Goal: Task Accomplishment & Management: Use online tool/utility

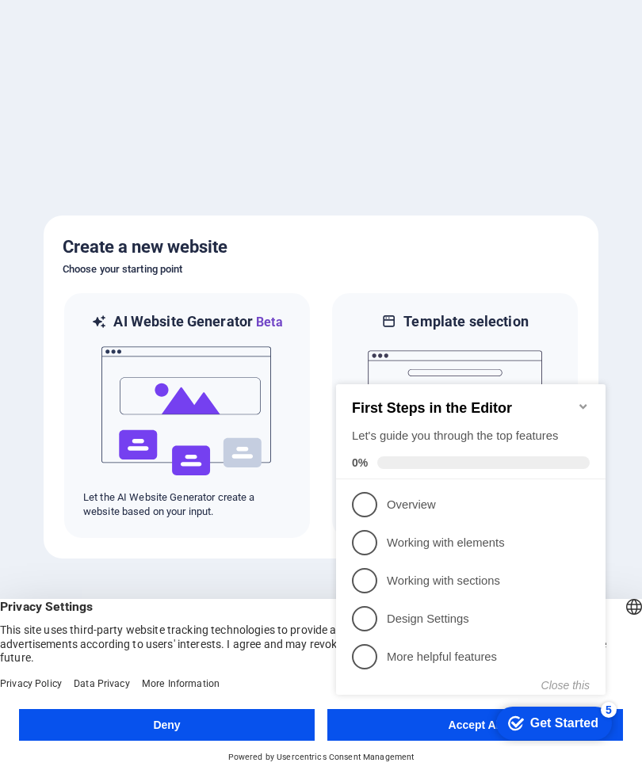
click at [372, 503] on span "1" at bounding box center [364, 504] width 25 height 25
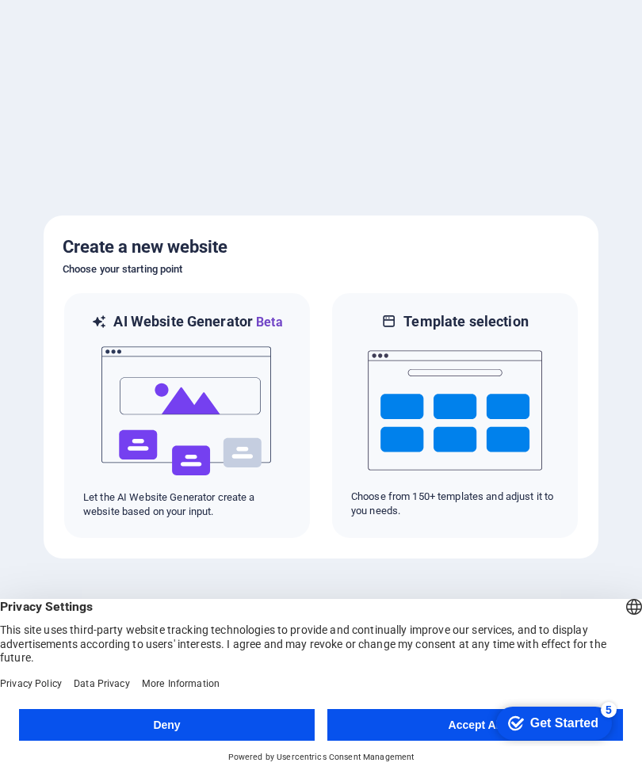
click at [430, 721] on button "Accept All" at bounding box center [475, 725] width 296 height 32
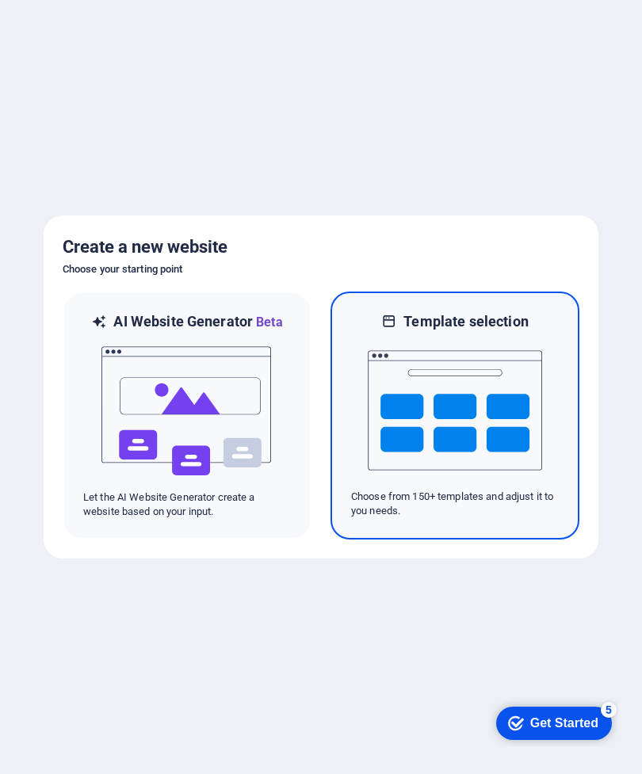
click at [453, 440] on img at bounding box center [455, 410] width 174 height 159
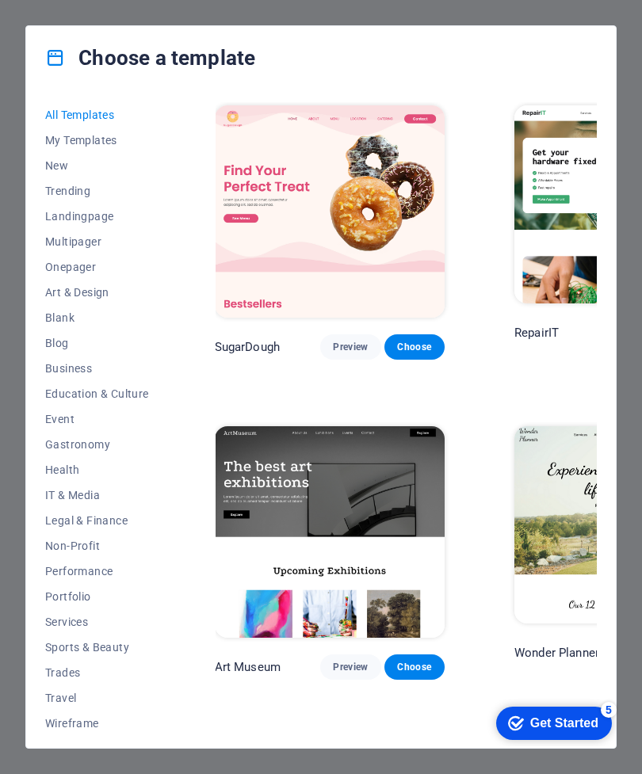
scroll to position [0, 4]
click at [84, 214] on span "Landingpage" at bounding box center [97, 216] width 104 height 13
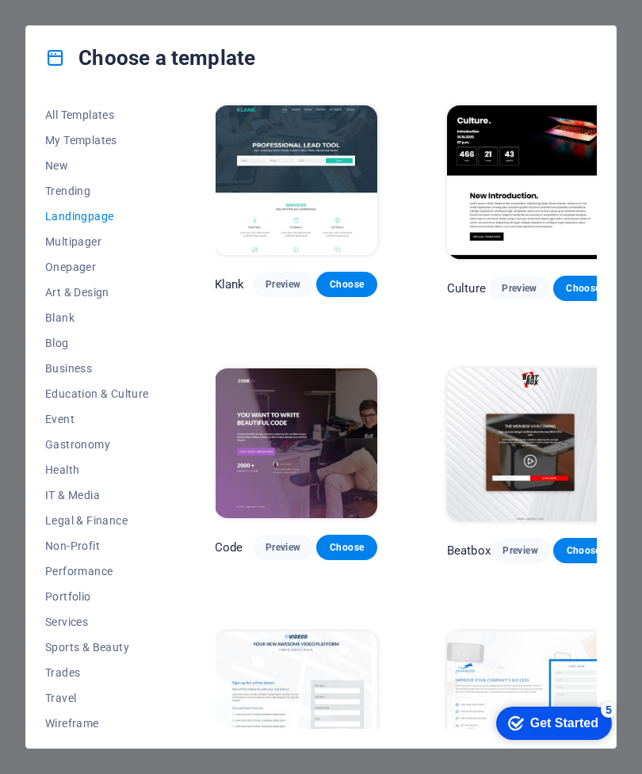
scroll to position [0, 0]
click at [65, 162] on span "New" at bounding box center [97, 165] width 104 height 13
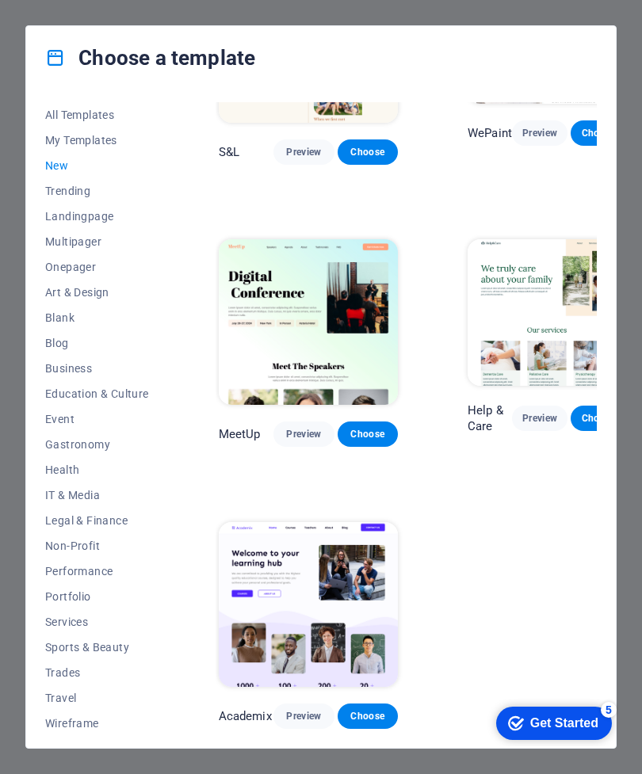
scroll to position [717, 0]
click at [86, 208] on button "Landingpage" at bounding box center [97, 216] width 104 height 25
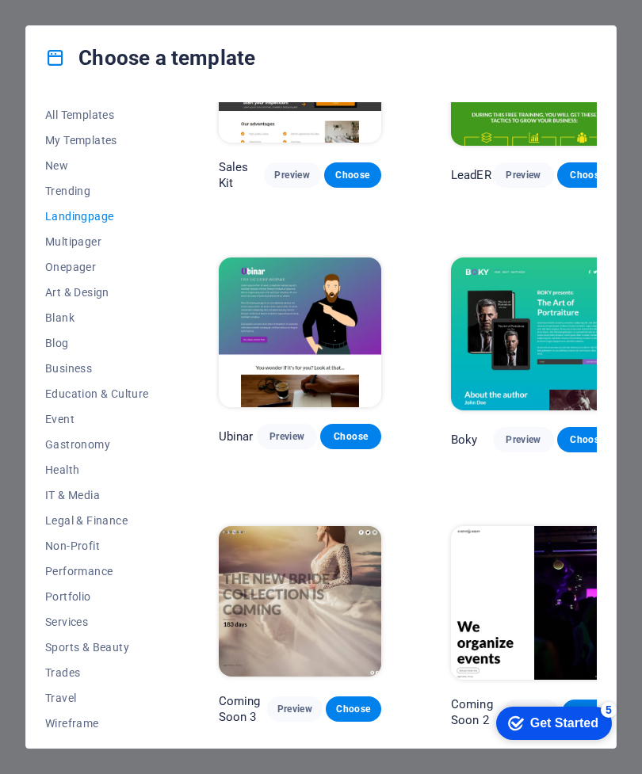
scroll to position [1698, 0]
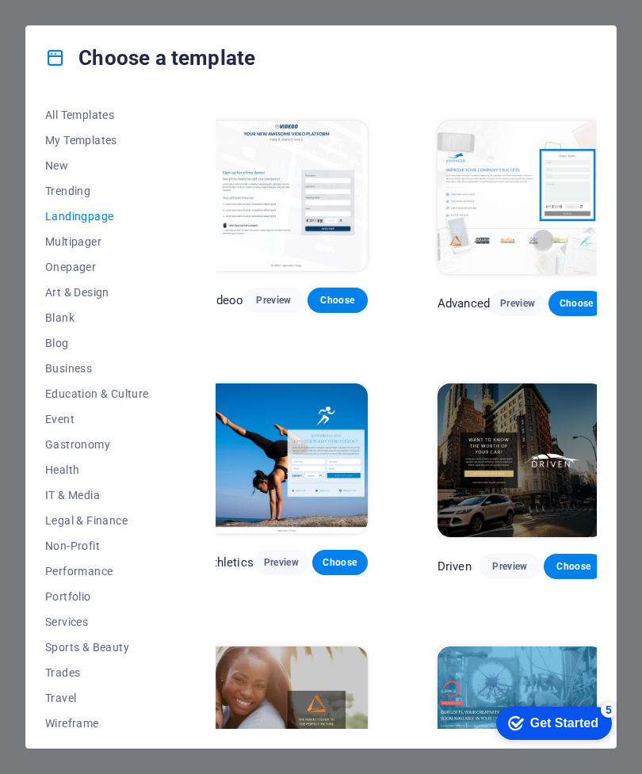
click at [67, 138] on span "My Templates" at bounding box center [97, 140] width 104 height 13
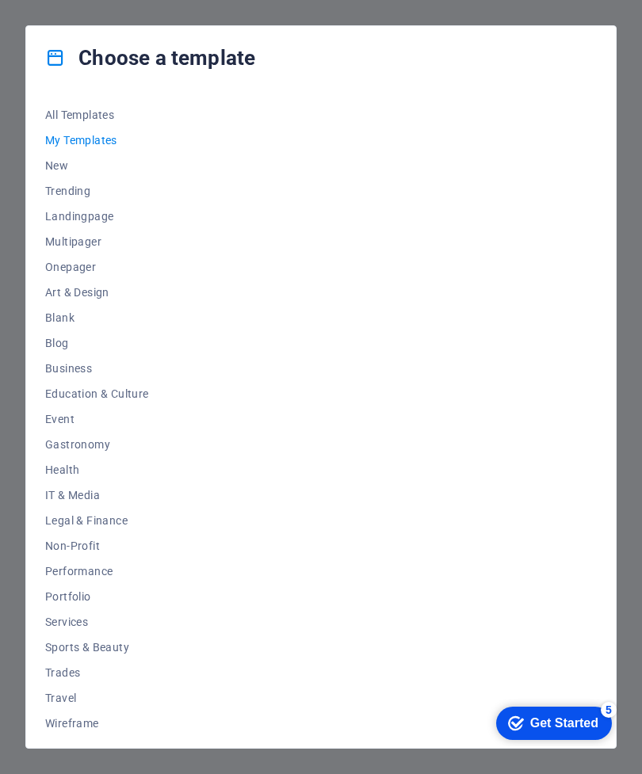
scroll to position [510, 13]
click at [51, 158] on button "New" at bounding box center [97, 165] width 104 height 25
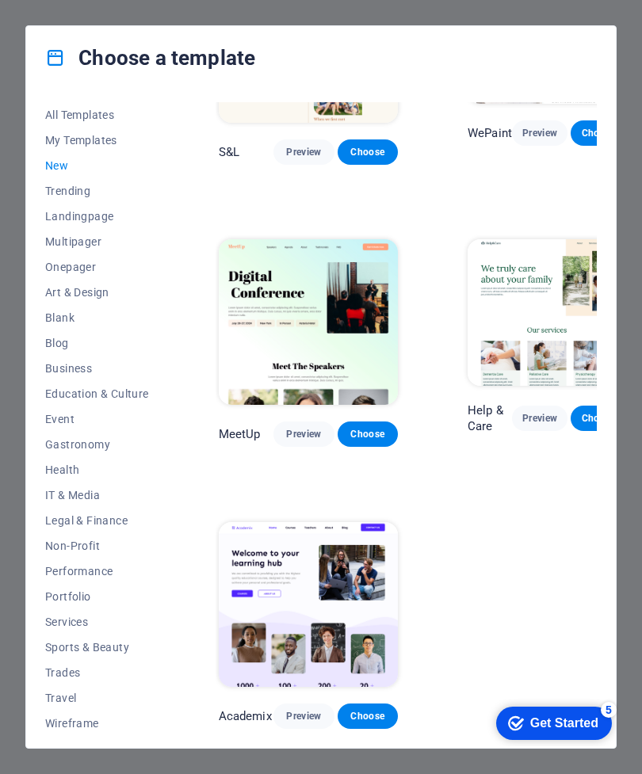
scroll to position [717, 0]
click at [64, 189] on span "Trending" at bounding box center [97, 191] width 104 height 13
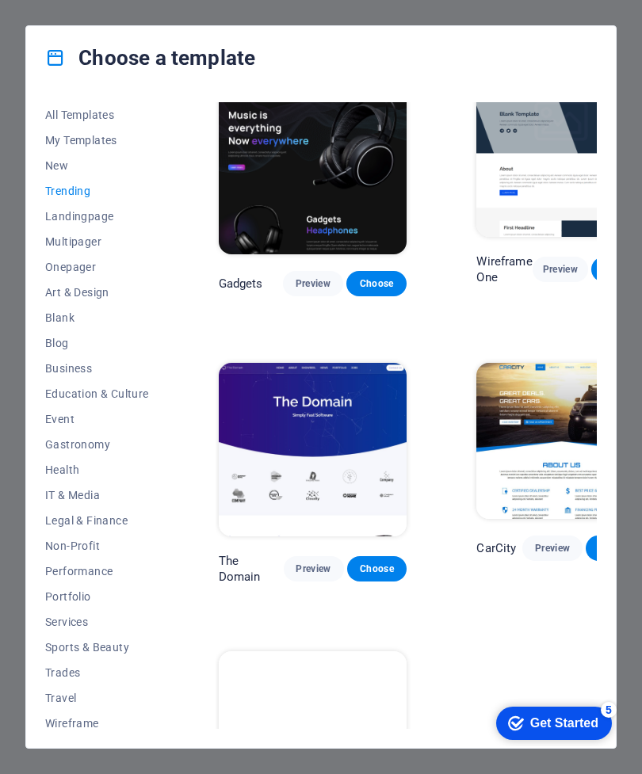
scroll to position [889, -1]
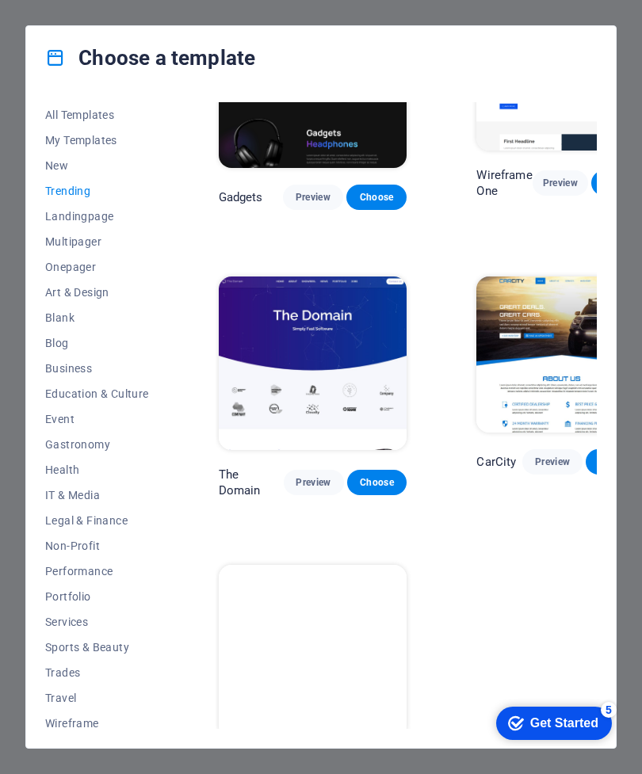
click at [76, 216] on span "Landingpage" at bounding box center [97, 216] width 104 height 13
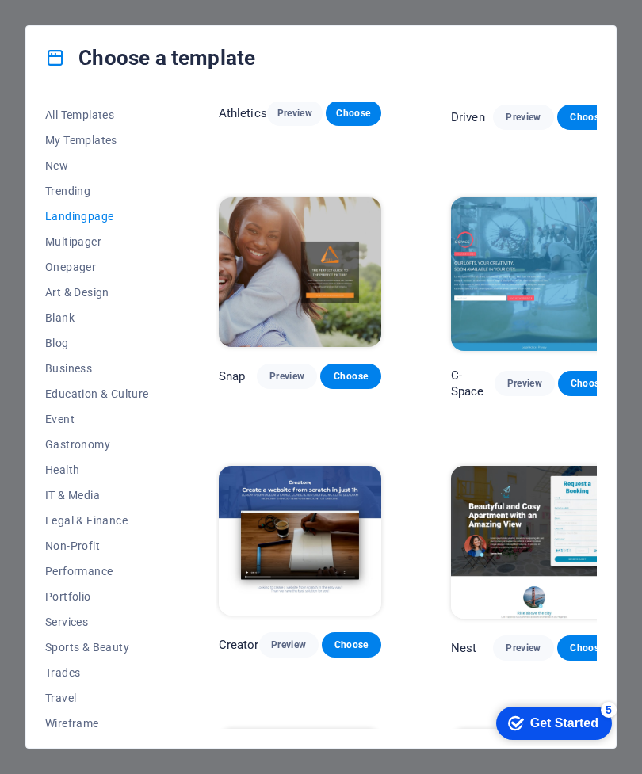
click at [63, 240] on span "Multipager" at bounding box center [97, 241] width 104 height 13
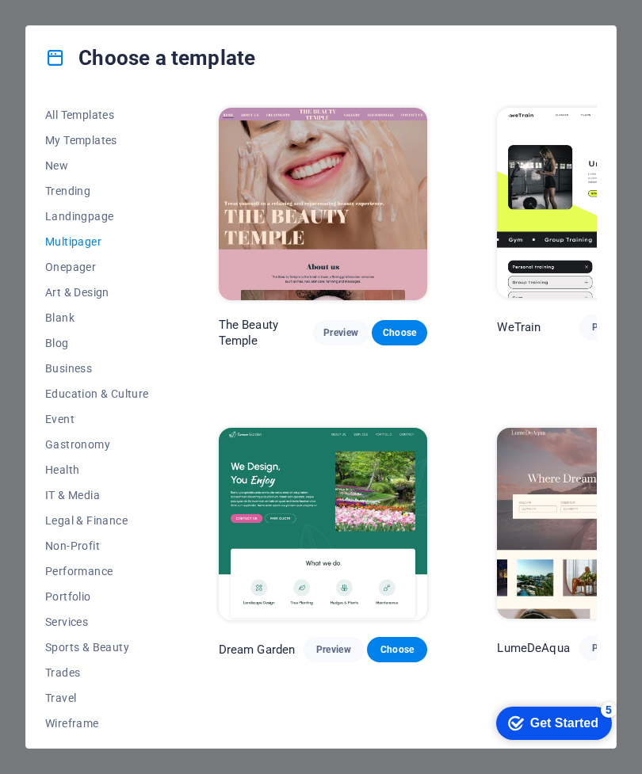
click at [79, 270] on span "Onepager" at bounding box center [97, 267] width 104 height 13
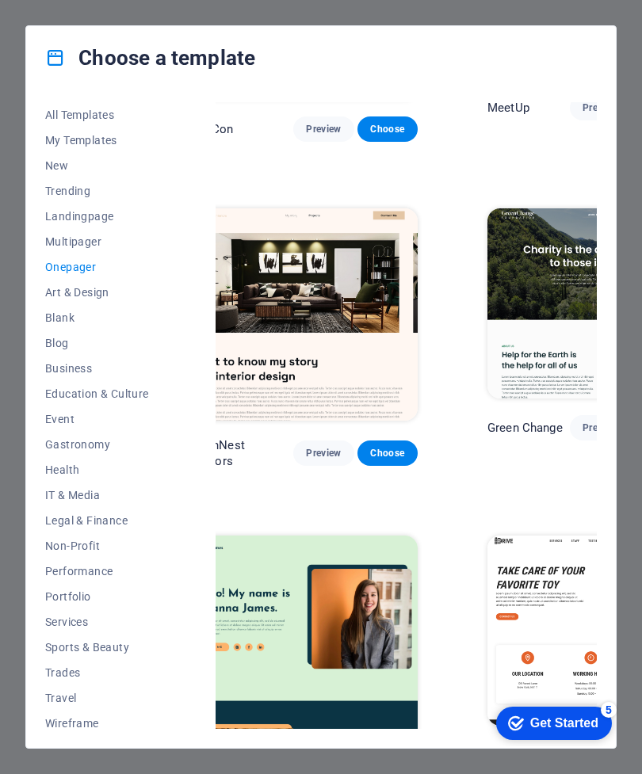
scroll to position [541, 28]
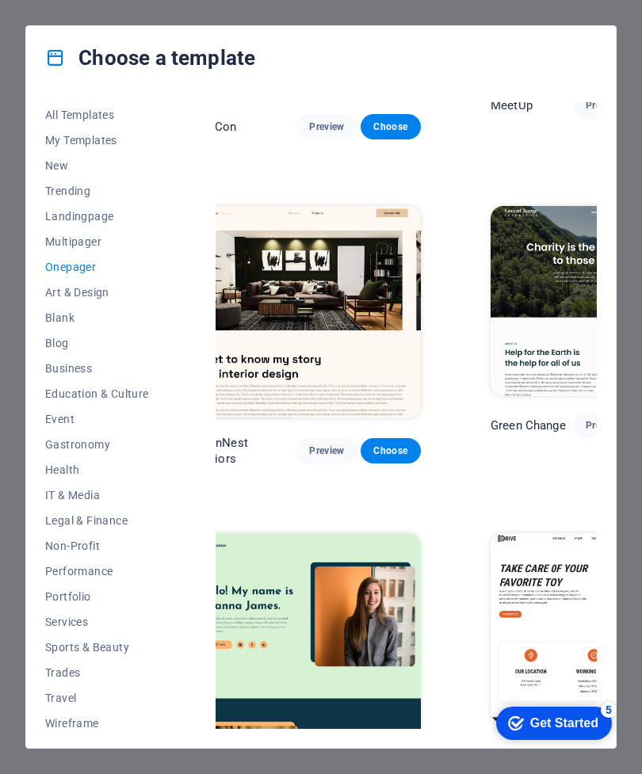
click at [62, 312] on span "Blank" at bounding box center [97, 318] width 104 height 13
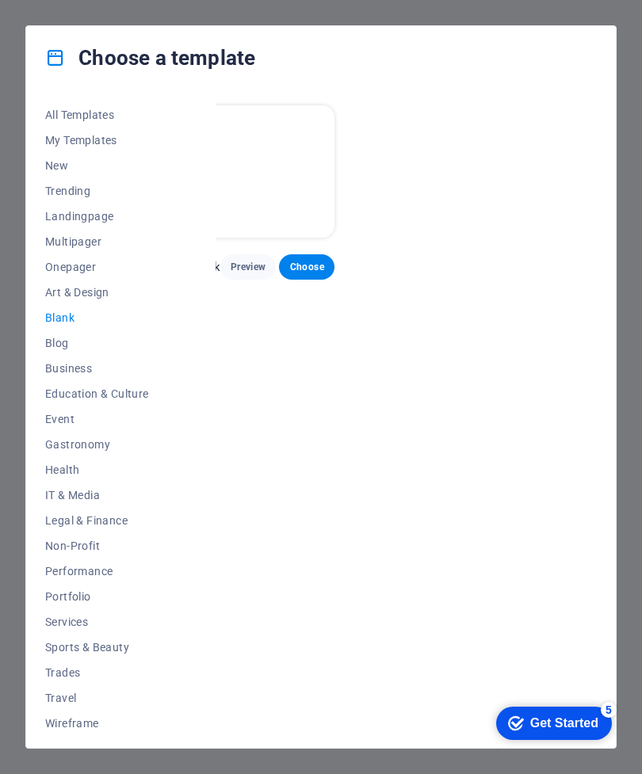
scroll to position [0, 28]
click at [57, 341] on span "Blog" at bounding box center [97, 343] width 104 height 13
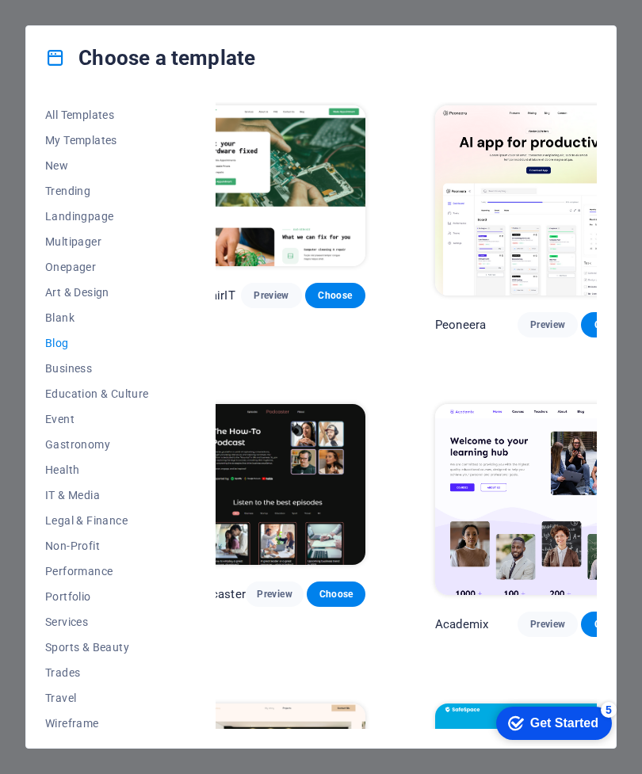
click at [61, 366] on span "Business" at bounding box center [97, 368] width 104 height 13
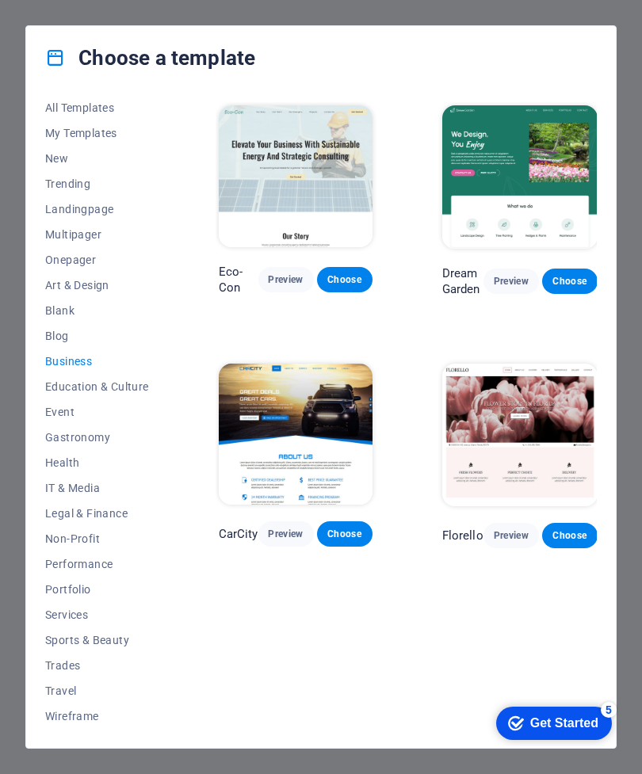
scroll to position [7, 0]
click at [71, 556] on button "Performance" at bounding box center [97, 564] width 104 height 25
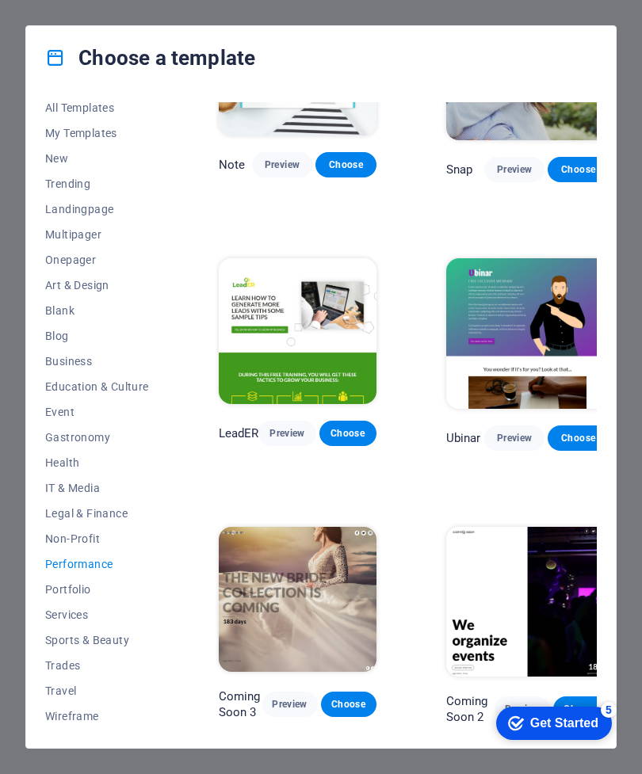
scroll to position [908, 0]
click at [63, 588] on span "Portfolio" at bounding box center [97, 589] width 104 height 13
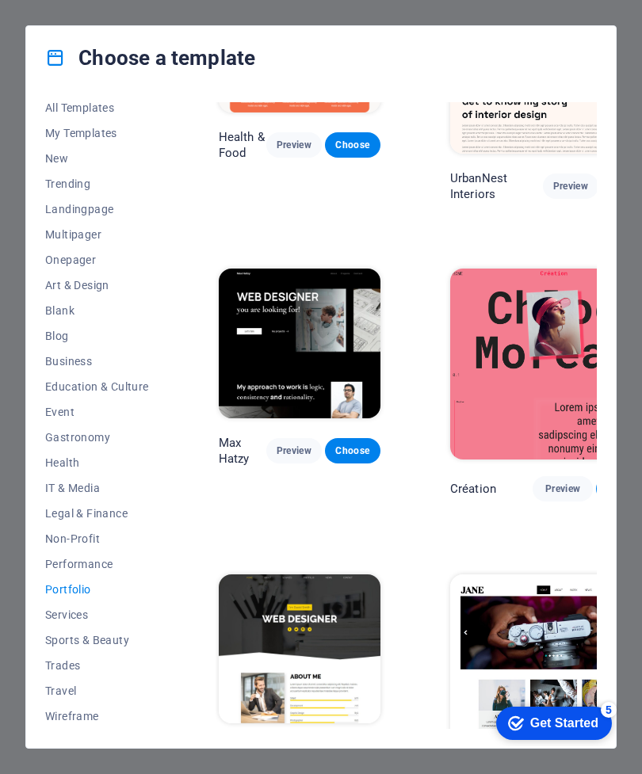
click at [65, 618] on span "Services" at bounding box center [97, 615] width 104 height 13
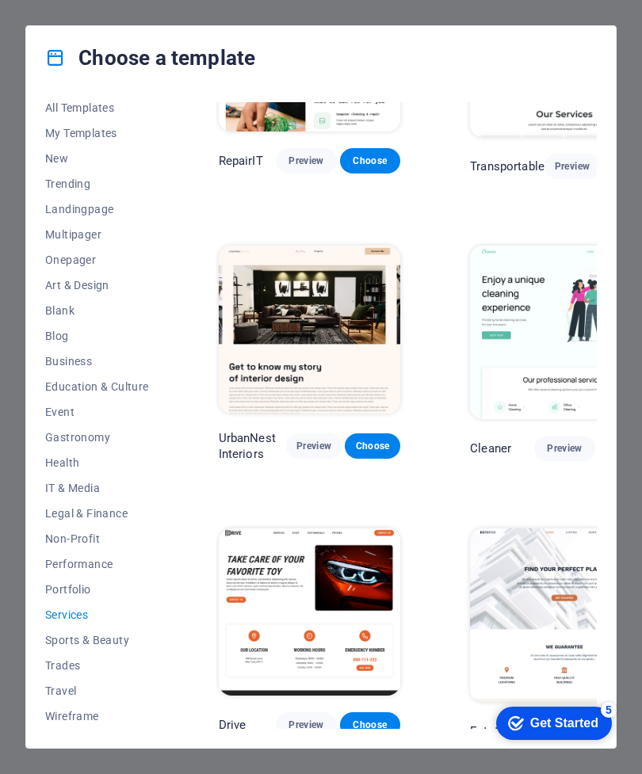
click at [63, 640] on span "Sports & Beauty" at bounding box center [97, 640] width 104 height 13
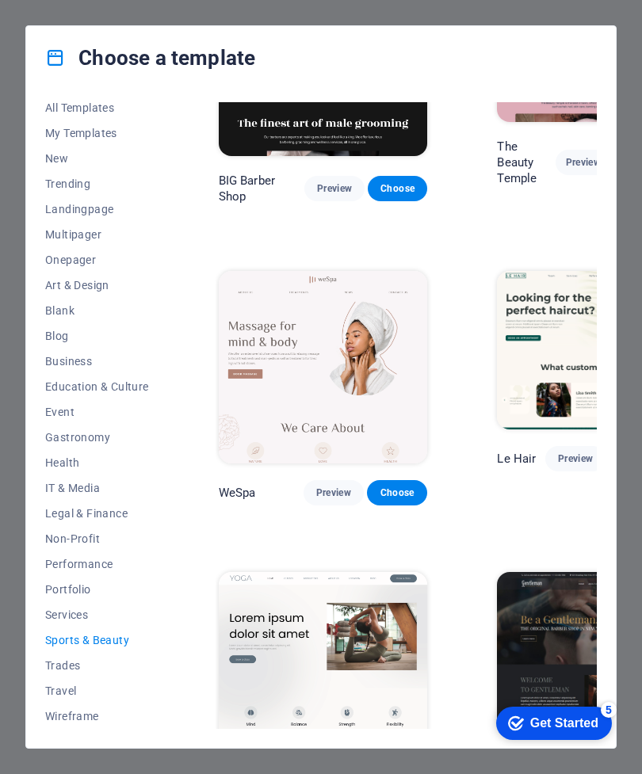
click at [68, 671] on span "Trades" at bounding box center [97, 665] width 104 height 13
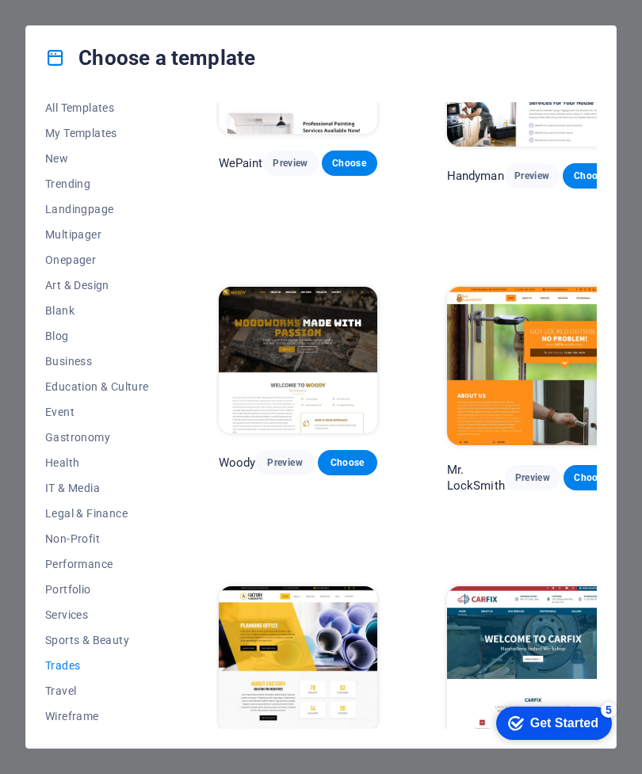
click at [63, 711] on span "Wireframe" at bounding box center [97, 716] width 104 height 13
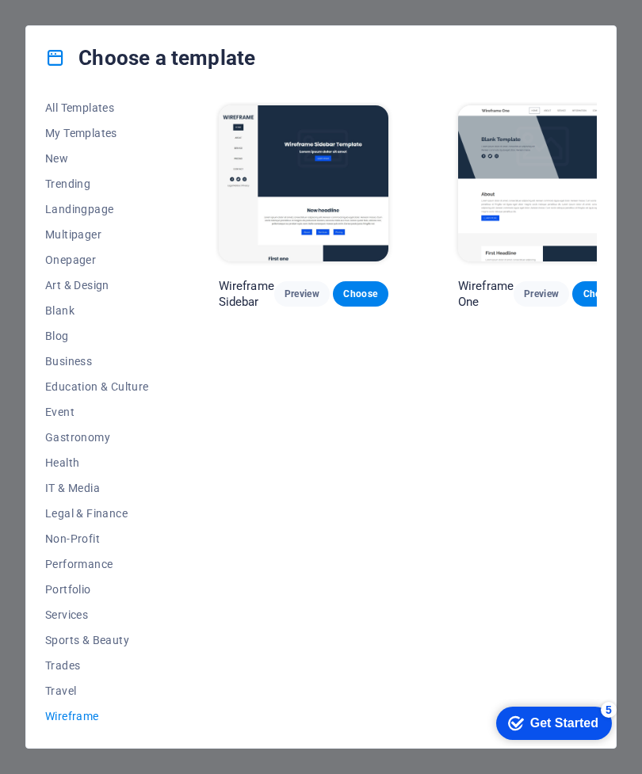
scroll to position [0, 0]
click at [58, 681] on button "Travel" at bounding box center [97, 691] width 104 height 25
